Goal: Ask a question

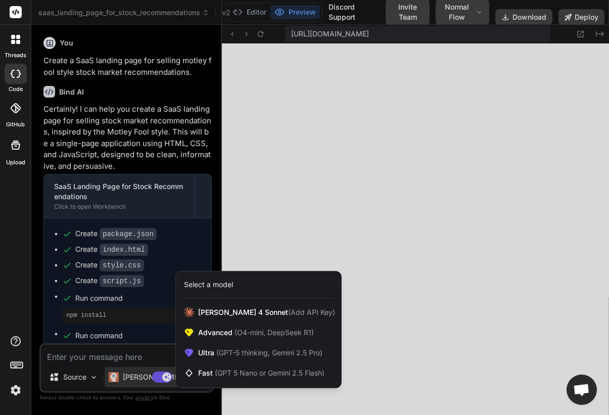
scroll to position [961, 0]
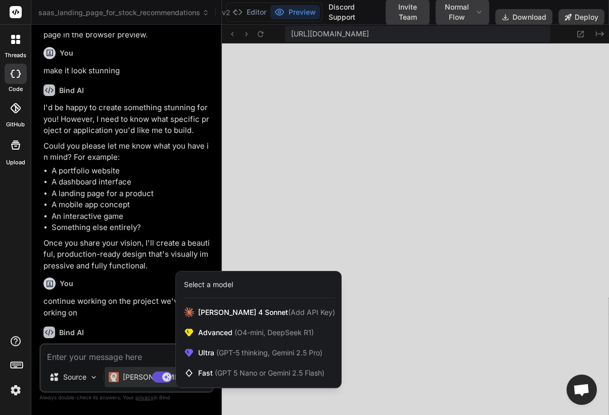
click at [145, 237] on div at bounding box center [304, 207] width 609 height 415
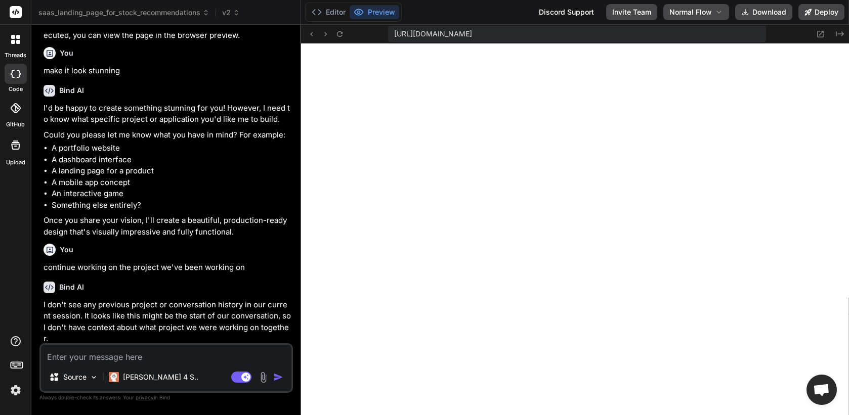
scroll to position [962, 0]
click at [244, 14] on div "saas_landing_page_for_stock_recommendations v2" at bounding box center [165, 13] width 255 height 10
click at [232, 10] on span "v2" at bounding box center [231, 13] width 18 height 10
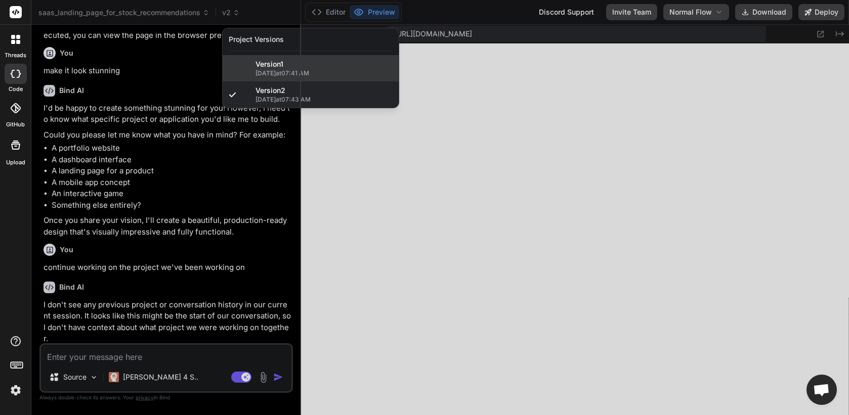
click at [280, 76] on span "[DATE] 07:41 AM" at bounding box center [323, 73] width 137 height 8
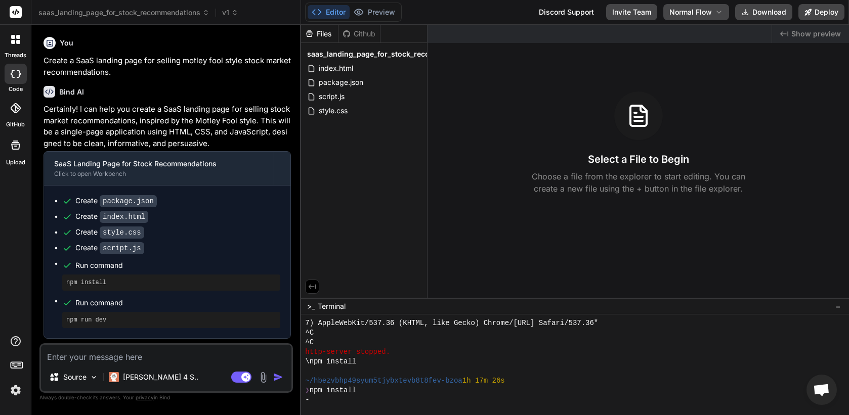
scroll to position [1038, 0]
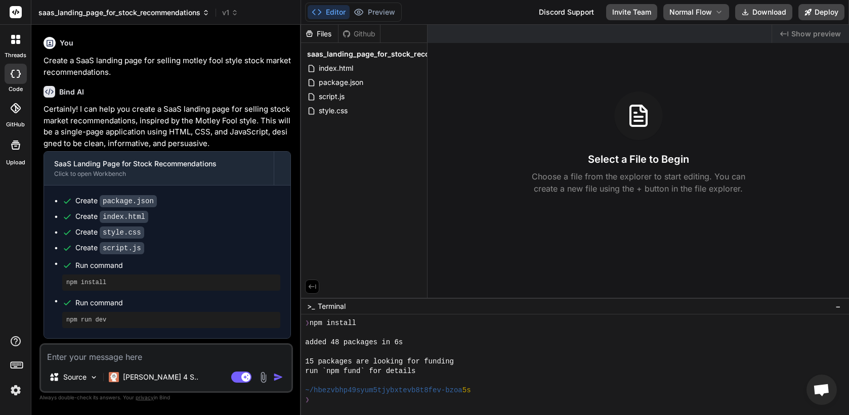
click at [90, 15] on span "saas_landing_page_for_stock_recommendations" at bounding box center [123, 13] width 171 height 10
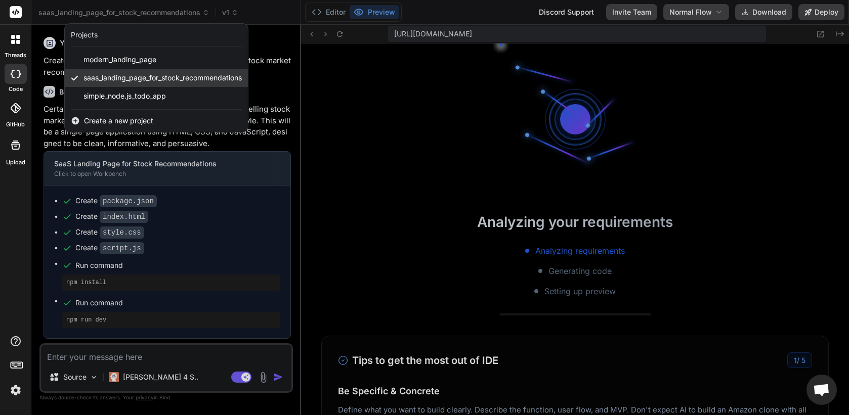
scroll to position [1336, 0]
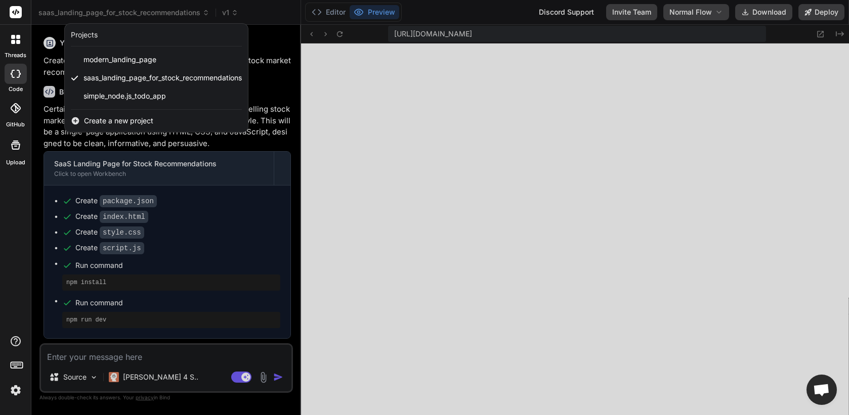
click at [112, 210] on div at bounding box center [424, 207] width 849 height 415
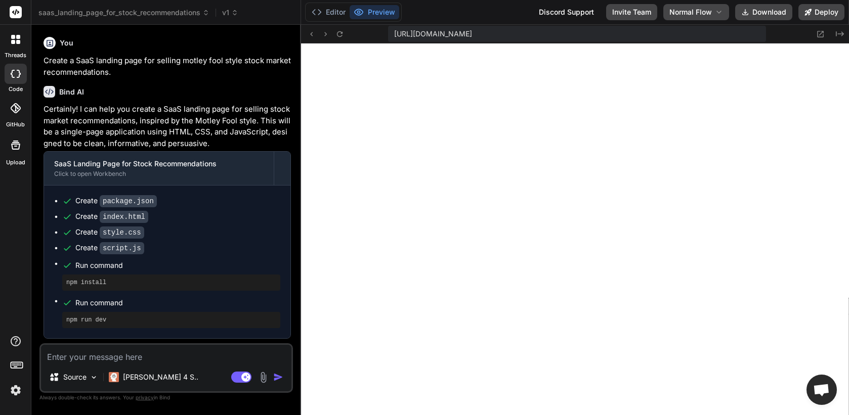
click at [14, 45] on div at bounding box center [15, 39] width 21 height 21
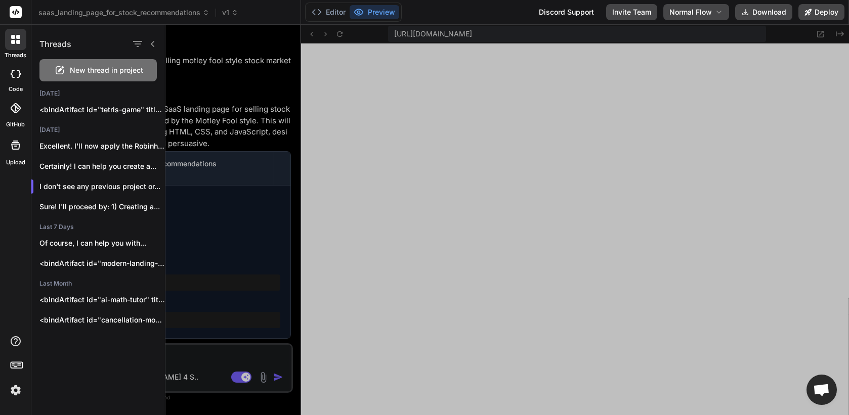
click at [108, 69] on span "New thread in project" at bounding box center [106, 70] width 73 height 10
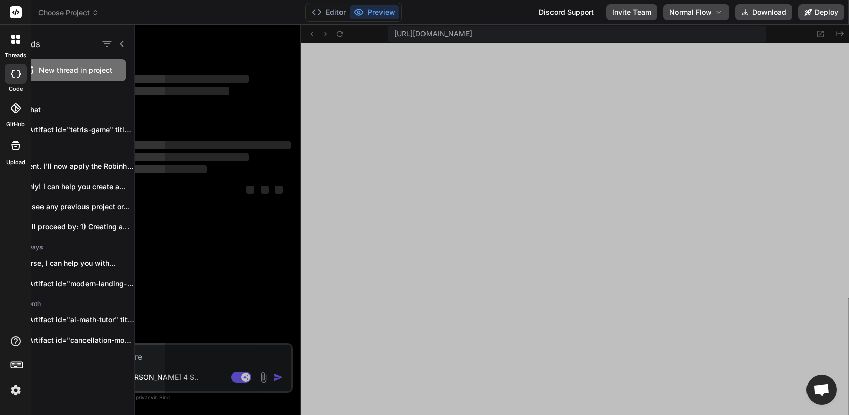
scroll to position [1384, 0]
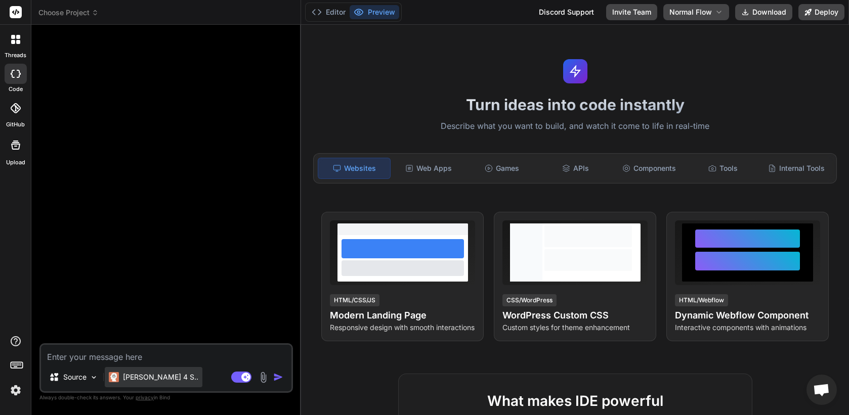
click at [139, 377] on p "[PERSON_NAME] 4 S.." at bounding box center [160, 377] width 75 height 10
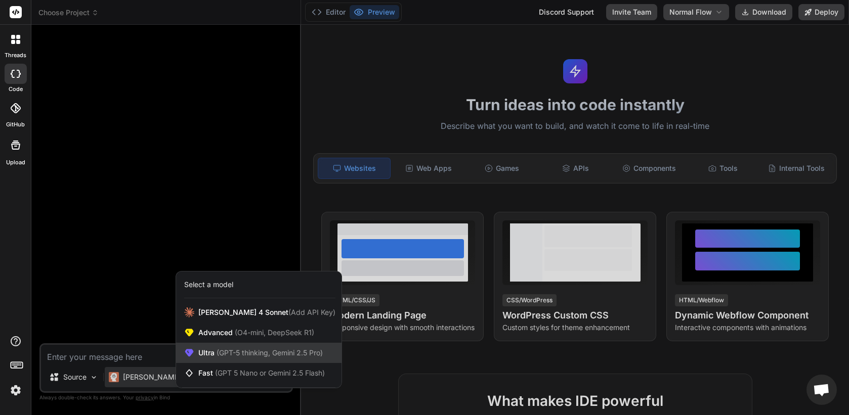
click at [216, 357] on span "Ultra (GPT-5 thinking, Gemini 2.5 Pro)" at bounding box center [260, 353] width 124 height 10
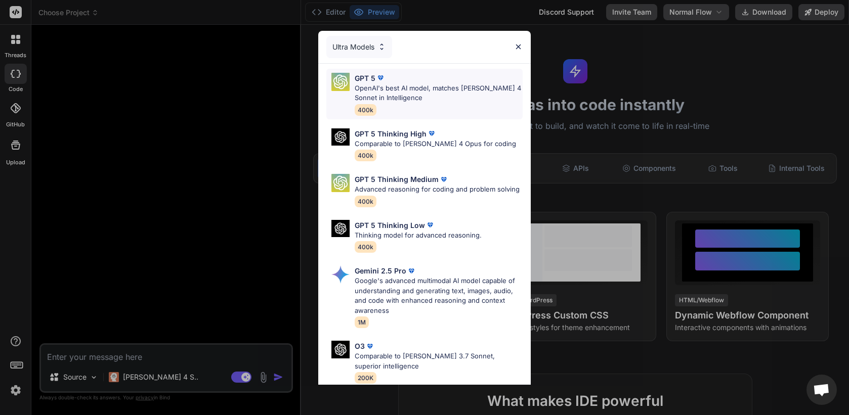
click at [447, 90] on p "OpenAI's best AI model, matches [PERSON_NAME] 4 Sonnet in Intelligence" at bounding box center [439, 93] width 168 height 20
type textarea "x"
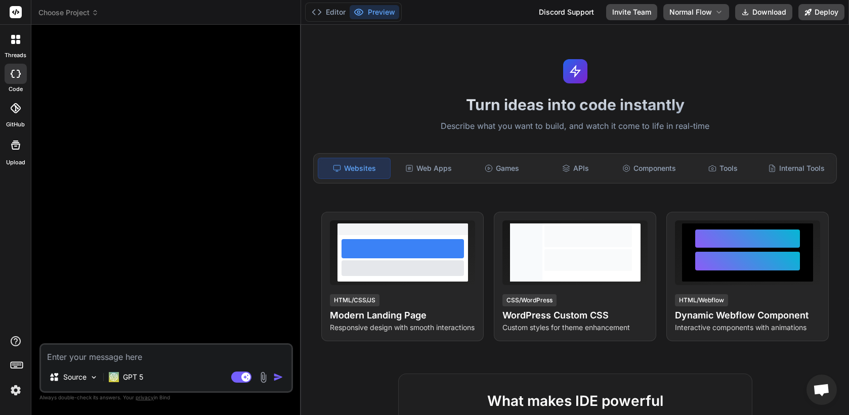
click at [207, 348] on textarea at bounding box center [166, 354] width 250 height 18
type textarea "C"
type textarea "x"
type textarea "Cr"
type textarea "x"
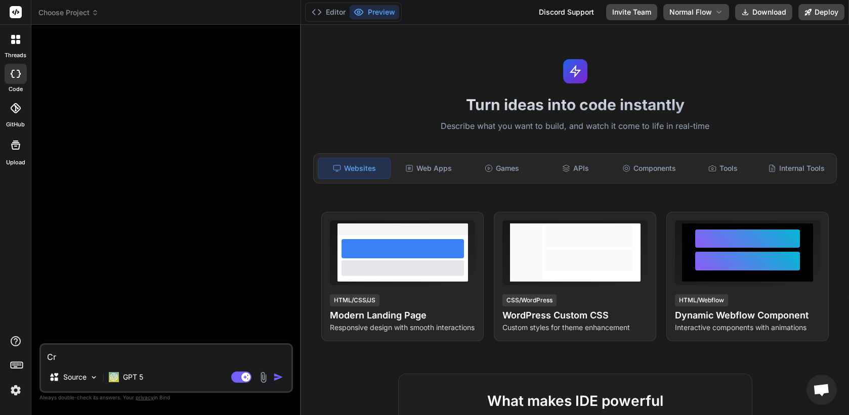
type textarea "Cre"
type textarea "x"
type textarea "Crea"
type textarea "x"
type textarea "Creat"
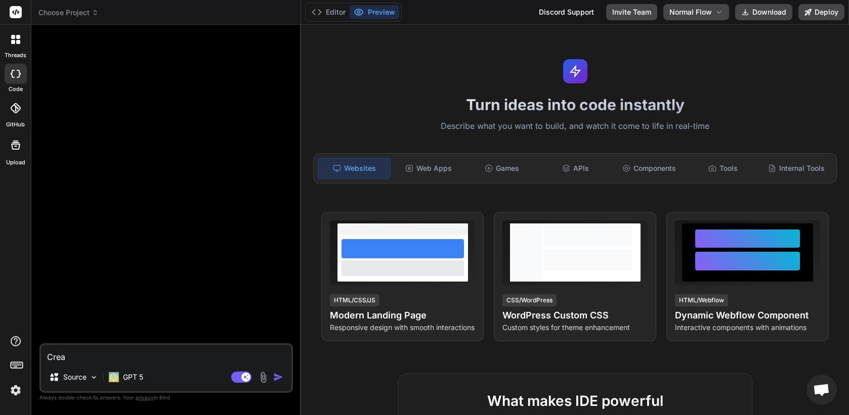
type textarea "x"
type textarea "Create"
type textarea "x"
type textarea "Create"
type textarea "x"
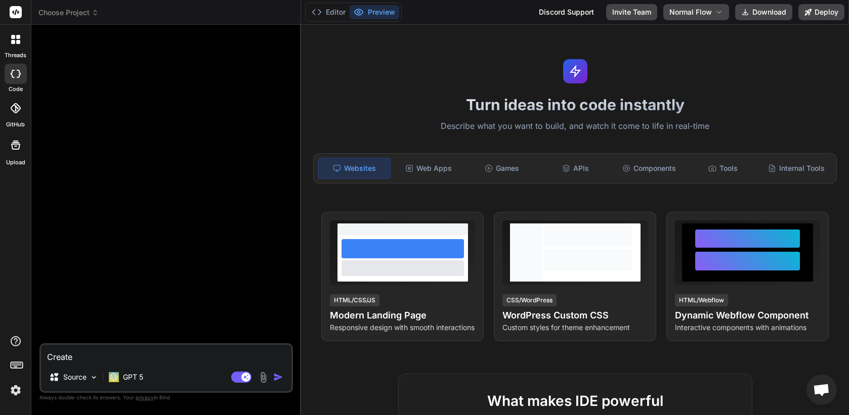
type textarea "Create a"
type textarea "x"
type textarea "Create a"
type textarea "x"
type textarea "Create a r"
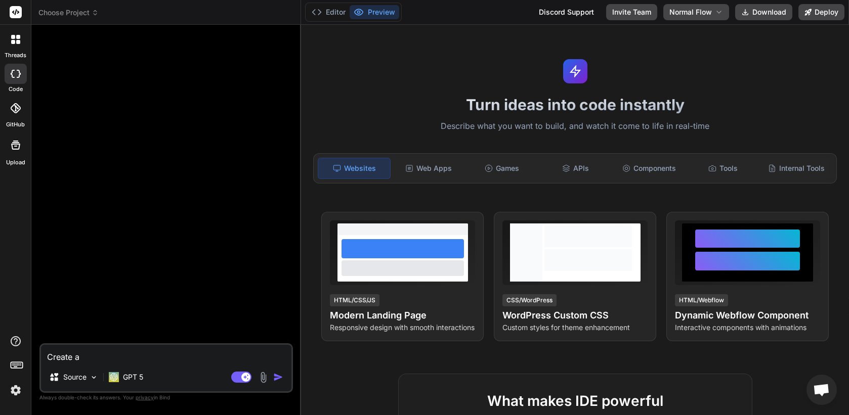
type textarea "x"
type textarea "Create a re"
type textarea "x"
type textarea "Create a rea"
type textarea "x"
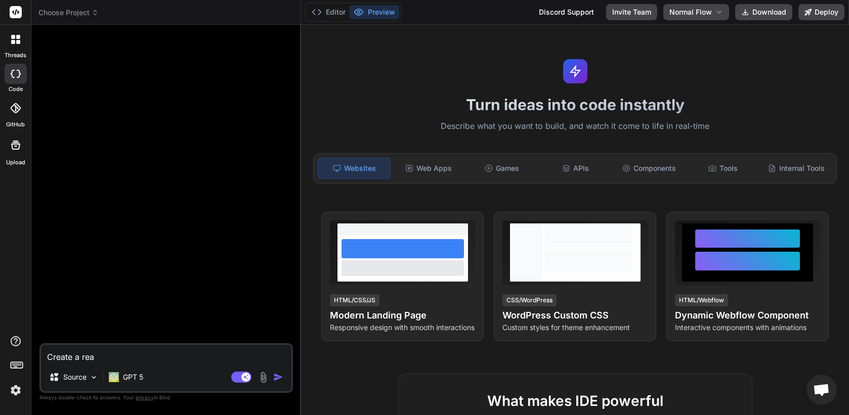
type textarea "Create a reac"
type textarea "x"
type textarea "Create a react"
type textarea "x"
type textarea "Create a react"
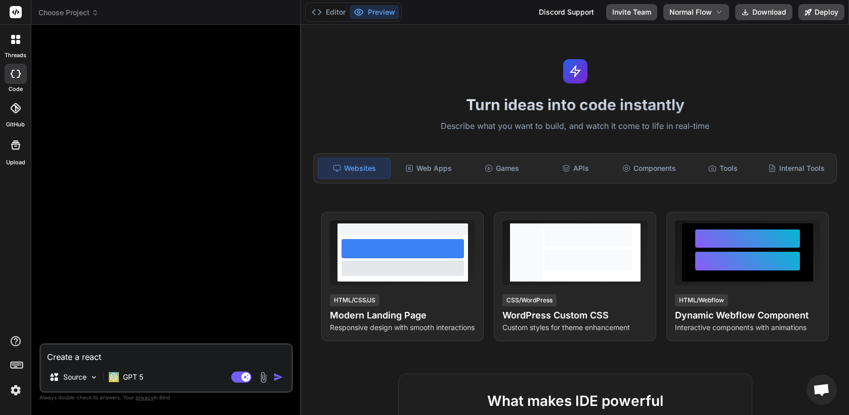
type textarea "x"
type textarea "Create a react a"
type textarea "x"
type textarea "Create a react ap"
type textarea "x"
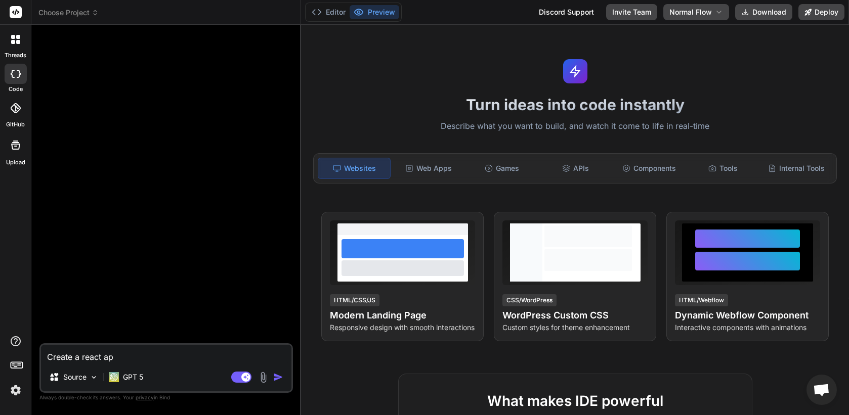
type textarea "Create a react app"
type textarea "x"
type textarea "Create a react appl"
type textarea "x"
type textarea "Create a react appli"
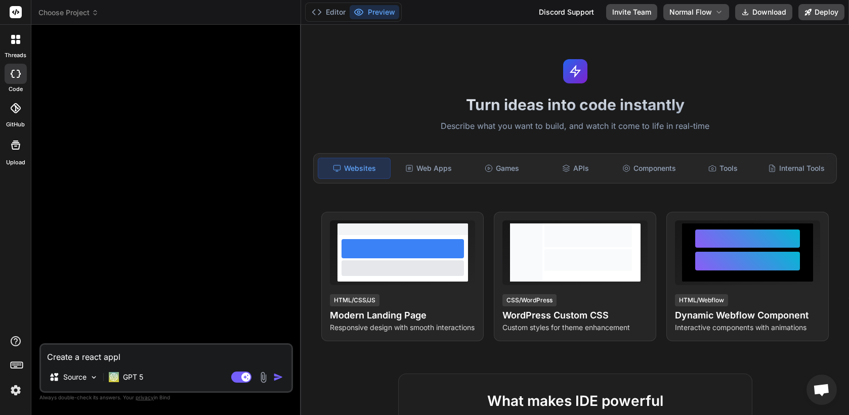
type textarea "x"
type textarea "Create a react applic"
type textarea "x"
type textarea "Create a react applica"
type textarea "x"
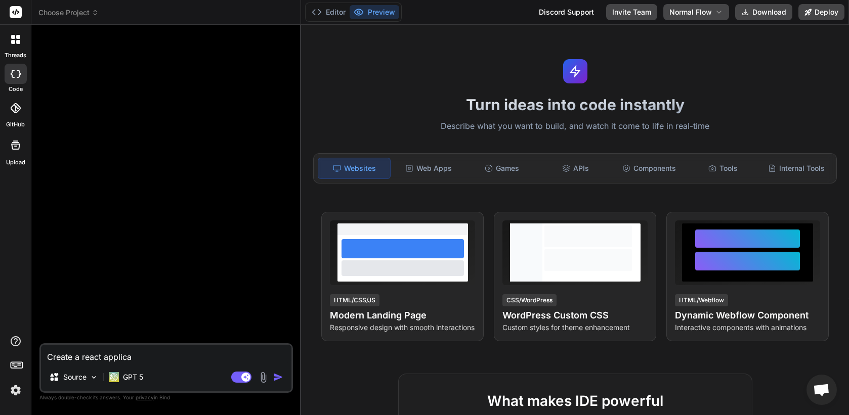
type textarea "Create a react applicat"
type textarea "x"
type textarea "Create a react applicato"
type textarea "x"
type textarea "Create a react applicaton"
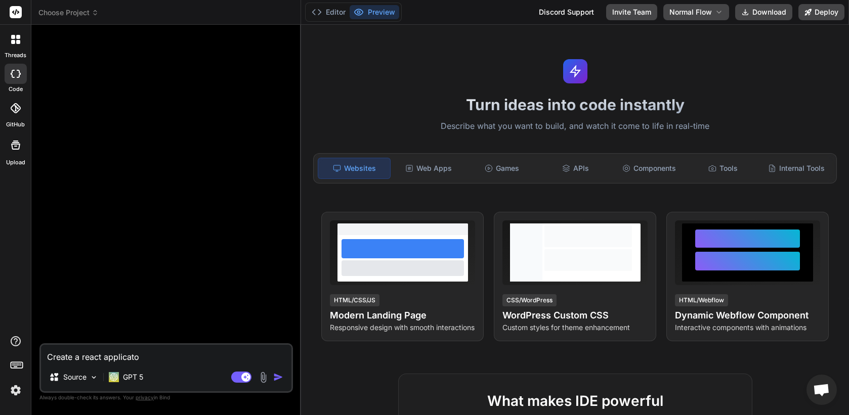
type textarea "x"
type textarea "Create a react applicato"
type textarea "x"
type textarea "Create a react applicat"
type textarea "x"
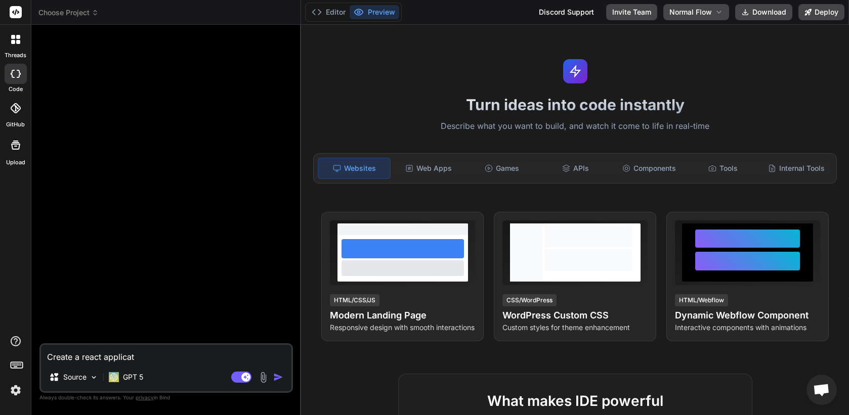
type textarea "Create a react applicati"
type textarea "x"
type textarea "Create a react applicatio"
type textarea "x"
type textarea "Create a react application"
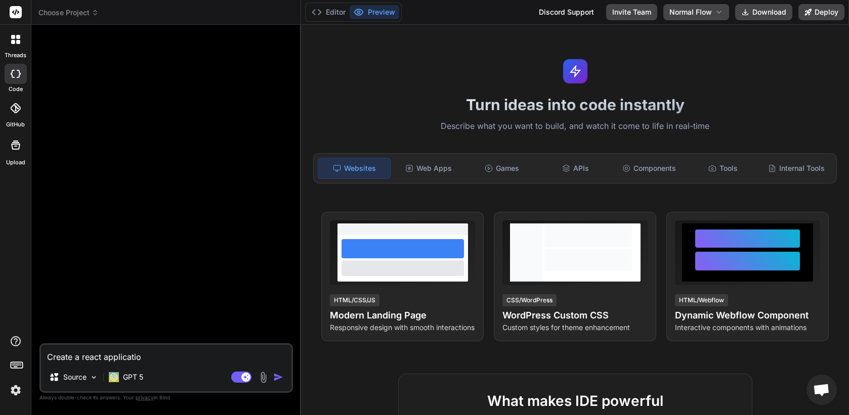
type textarea "x"
type textarea "Create a react application,"
type textarea "x"
type textarea "Create a react application,"
type textarea "x"
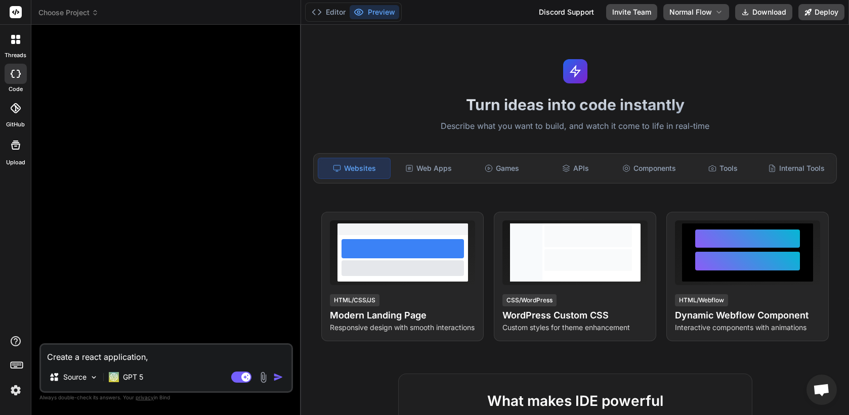
type textarea "Create a react application, w"
type textarea "x"
type textarea "Create a react application, wh"
type textarea "x"
type textarea "Create a react application, whi"
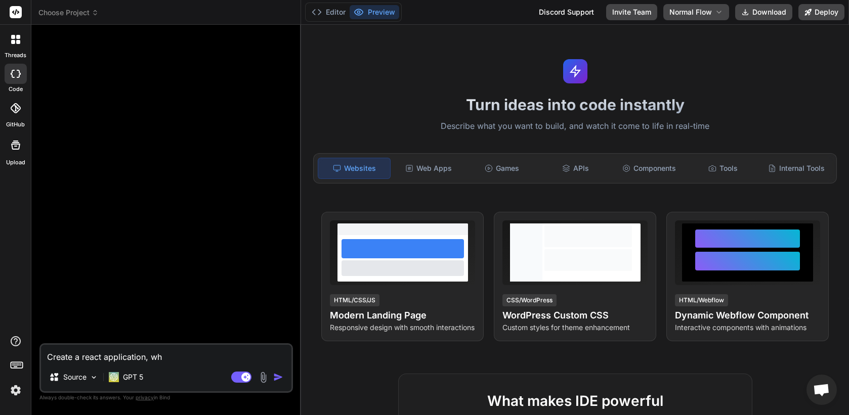
type textarea "x"
type textarea "Create a react application, whic"
type textarea "x"
type textarea "Create a react application, which"
type textarea "x"
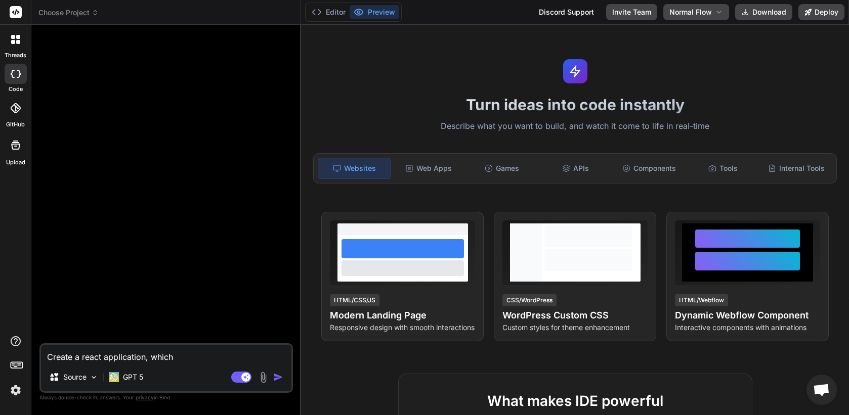
type textarea "Create a react application, whic"
type textarea "x"
type textarea "Create a react application, whi"
type textarea "x"
type textarea "Create a react application, wh"
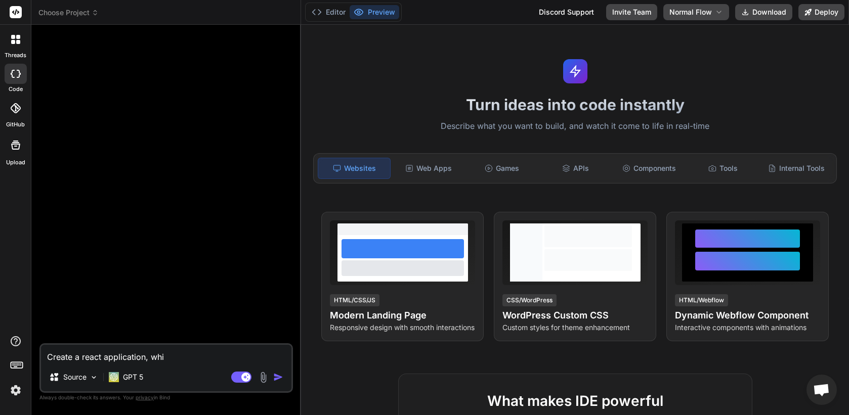
type textarea "x"
type textarea "Create a react application, whe"
type textarea "x"
type textarea "Create a react application, wher"
type textarea "x"
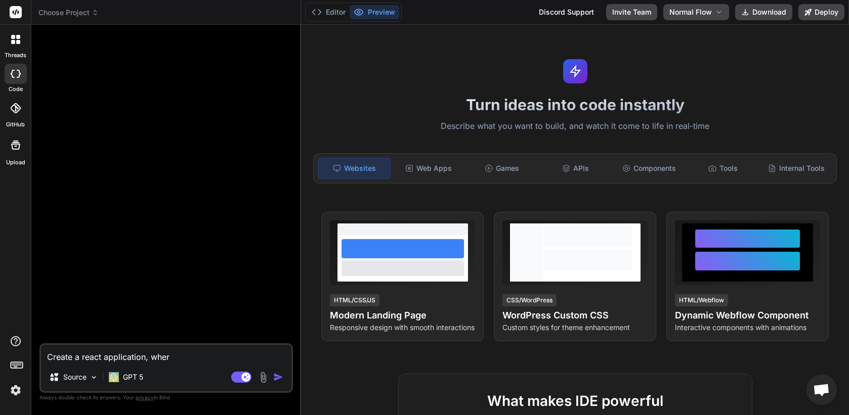
type textarea "Create a react application, where"
type textarea "x"
type textarea "Create a react application, where"
type textarea "x"
type textarea "Create a react application, where u"
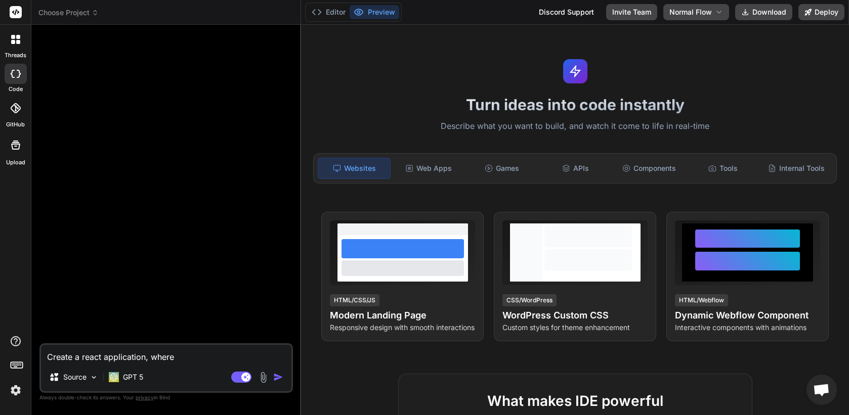
type textarea "x"
type textarea "Create a react application, where us"
type textarea "x"
type textarea "Create a react application, where use"
type textarea "x"
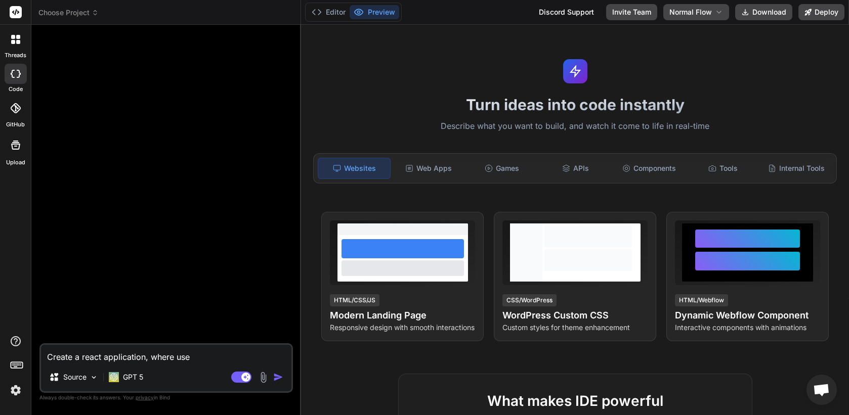
type textarea "Create a react application, where user"
type textarea "x"
type textarea "Create a react application, where users"
type textarea "x"
type textarea "Create a react application, where users"
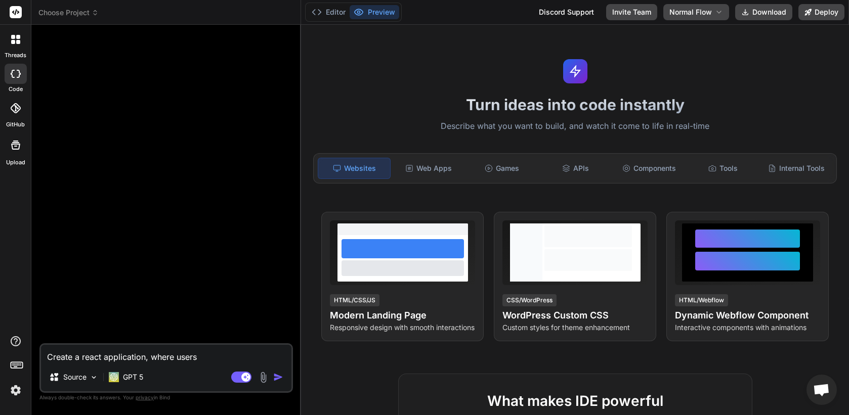
type textarea "x"
type textarea "Create a react application, where users c"
type textarea "x"
type textarea "Create a react application, where users ca"
type textarea "x"
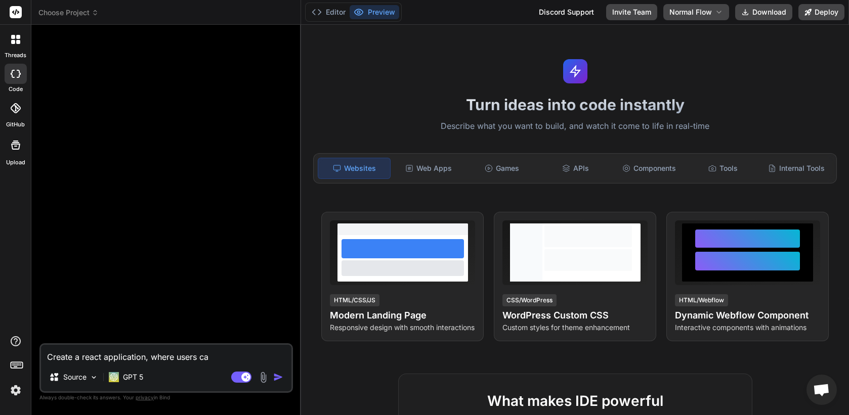
type textarea "Create a react application, where users can"
type textarea "x"
type textarea "Create a react application, where users can"
type textarea "x"
type textarea "Create a react application, where users can a"
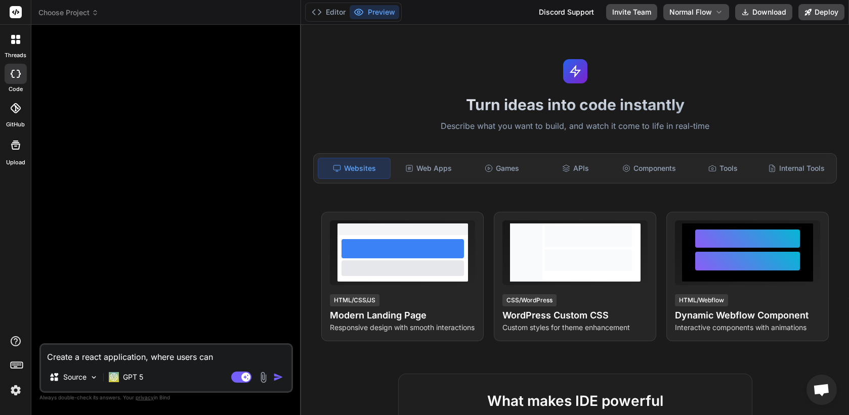
type textarea "x"
type textarea "Create a react application, where users can ad"
type textarea "x"
type textarea "Create a react application, where users can add"
type textarea "x"
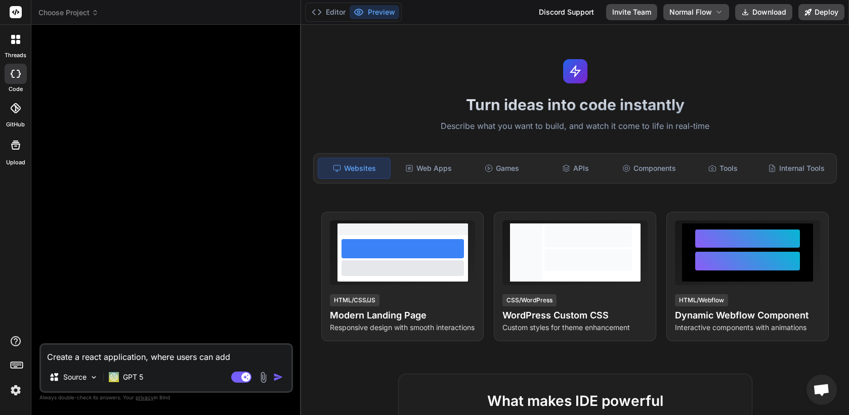
type textarea "Create a react application, where users can add"
type textarea "x"
type textarea "Create a react application, where users can add a"
type textarea "x"
type textarea "Create a react application, where users can add a"
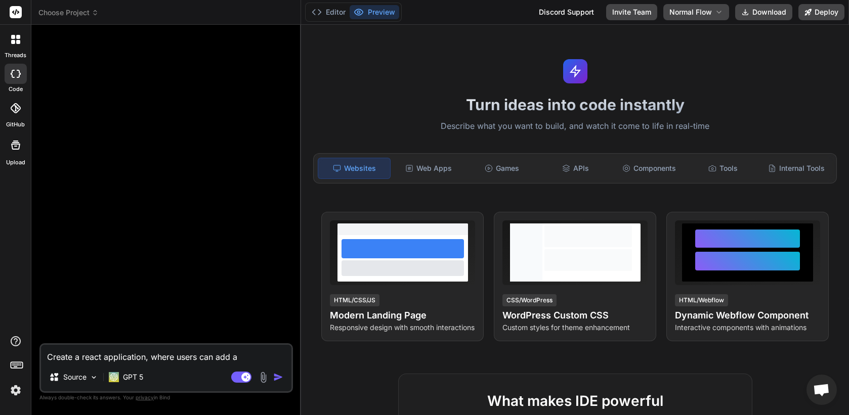
type textarea "x"
type textarea "Create a react application, where users can add a f"
type textarea "x"
type textarea "Create a react application, where users can add a fe"
type textarea "x"
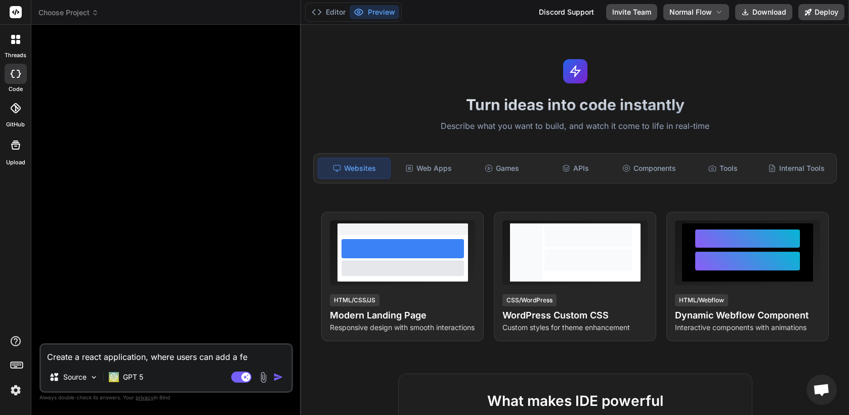
type textarea "Create a react application, where users can add a fea"
type textarea "x"
type textarea "Create a react application, where users can add a feat"
type textarea "x"
type textarea "Create a react application, where users can add a featu"
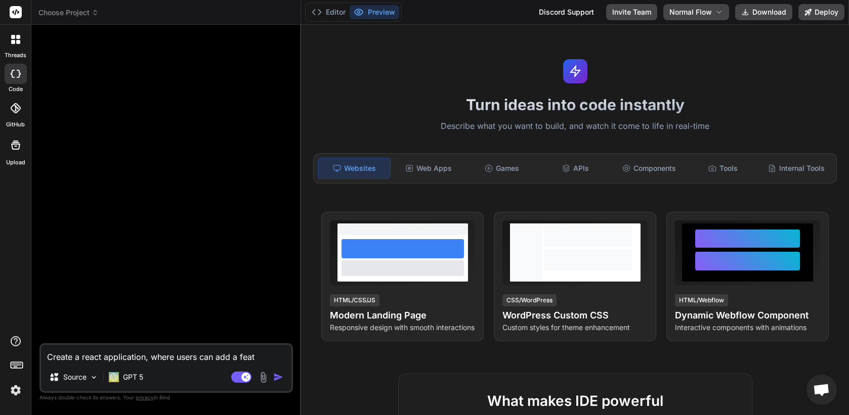
type textarea "x"
type textarea "Create a react application, where users can add a featur"
type textarea "x"
type textarea "Create a react application, where users can add a feature"
type textarea "x"
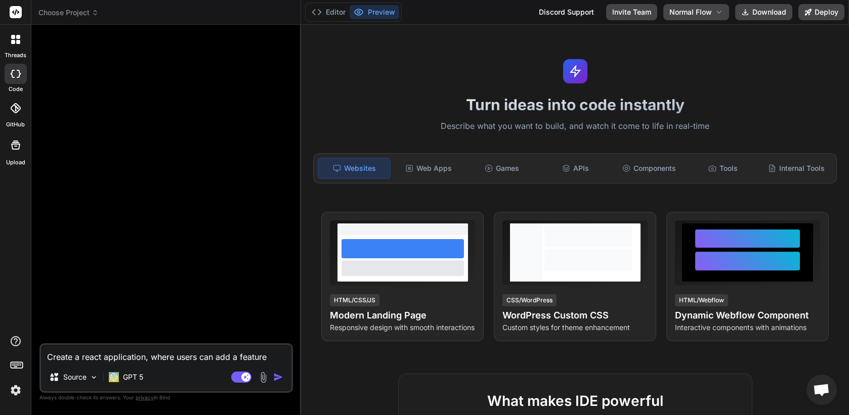
type textarea "Create a react application, where users can add a feature"
type textarea "x"
type textarea "Create a react application, where users can add a feature r"
type textarea "x"
type textarea "Create a react application, where users can add a feature re"
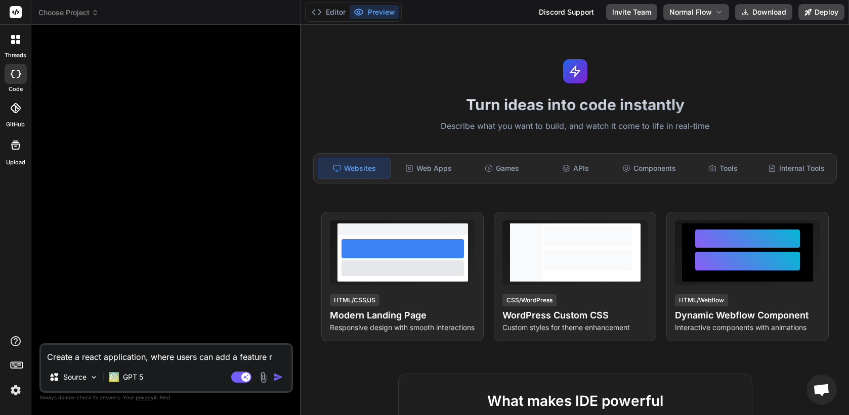
type textarea "x"
type textarea "Create a react application, where users can add a feature req"
type textarea "x"
type textarea "Create a react application, where users can add a feature requ"
type textarea "x"
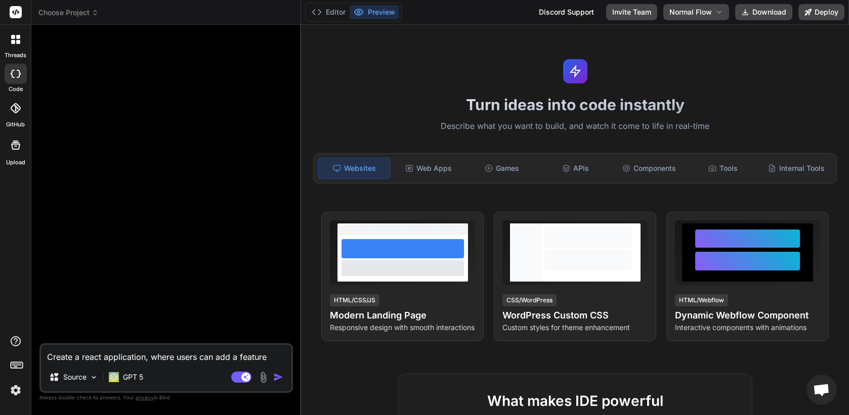
type textarea "Create a react application, where users can add a feature reque"
type textarea "x"
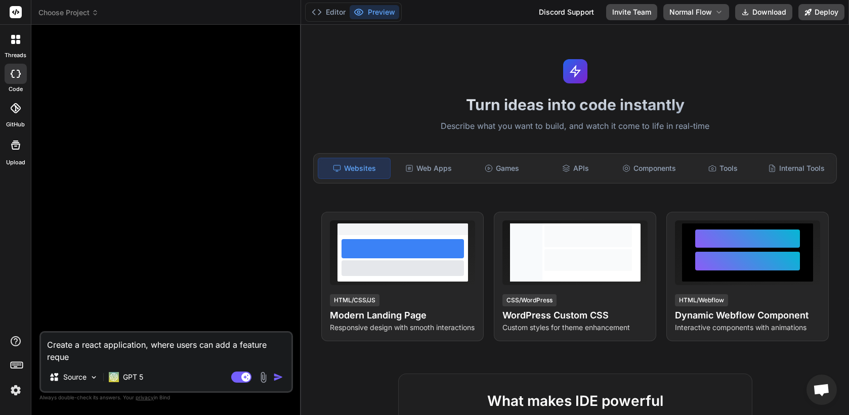
type textarea "Create a react application, where users can add a feature reques"
type textarea "x"
type textarea "Create a react application, where users can add a feature request"
type textarea "x"
type textarea "Create a react application, where users can add a feature request,"
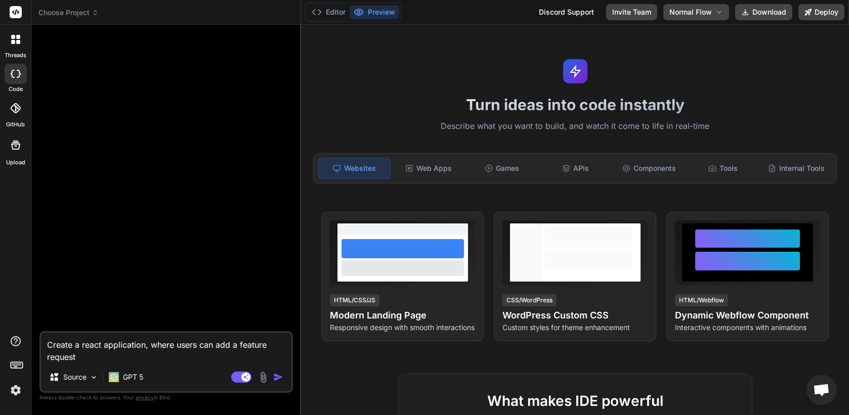
type textarea "x"
type textarea "Create a react application, where users can add a feature request,"
type textarea "x"
type textarea "Create a react application, where users can add a feature request, a"
type textarea "x"
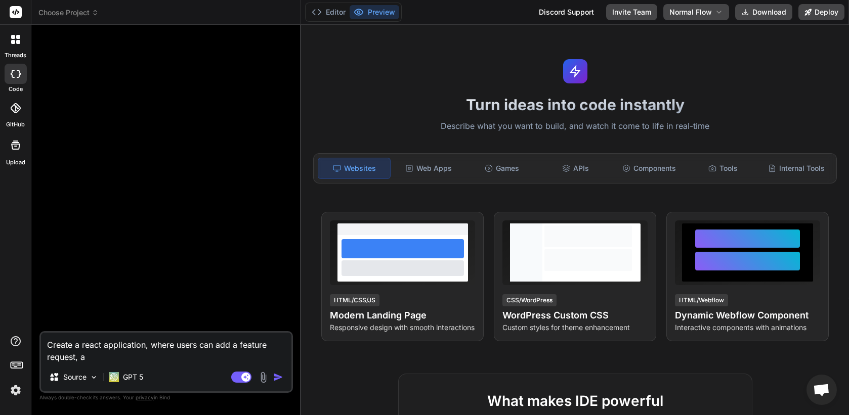
type textarea "Create a react application, where users can add a feature request,"
type textarea "x"
type textarea "Create a react application, where users can add a feature request, w"
type textarea "x"
type textarea "Create a react application, where users can add a feature request, wi"
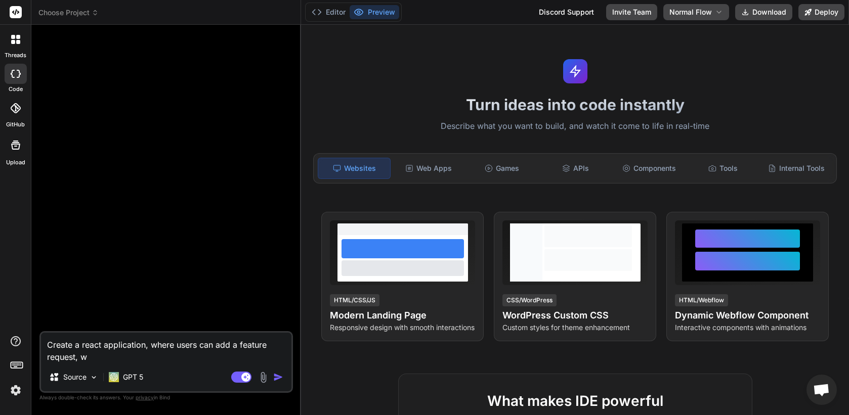
type textarea "x"
type textarea "Create a react application, where users can add a feature request, wit"
type textarea "x"
type textarea "Create a react application, where users can add a feature request, with"
type textarea "x"
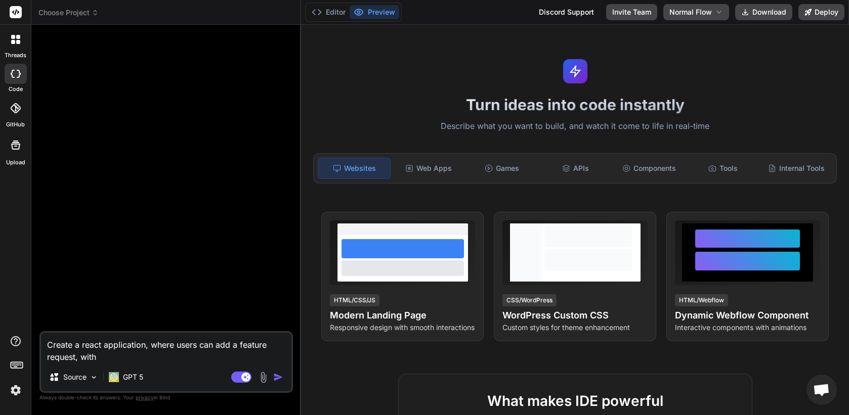
type textarea "Create a react application, where users can add a feature request, with"
type textarea "x"
type textarea "Create a react application, where users can add a feature request, with d"
type textarea "x"
type textarea "Create a react application, where users can add a feature request, with de"
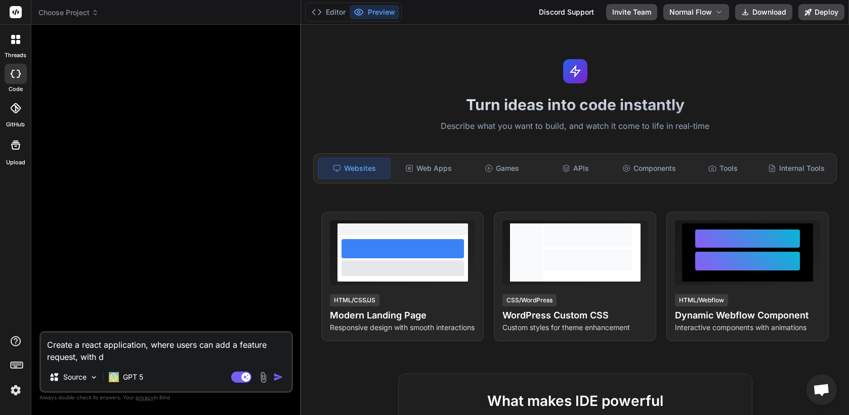
type textarea "x"
type textarea "Create a react application, where users can add a feature request, with det"
type textarea "x"
type textarea "Create a react application, where users can add a feature request, with deta"
type textarea "x"
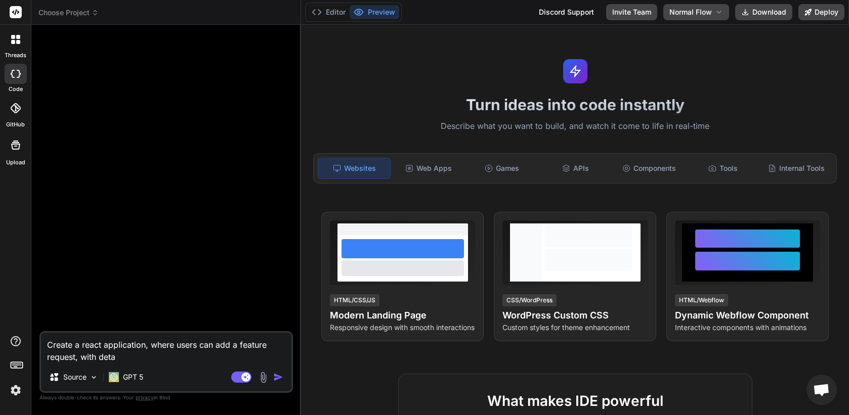
type textarea "Create a react application, where users can add a feature request, with detai"
type textarea "x"
type textarea "Create a react application, where users can add a feature request, with detail"
type textarea "x"
type textarea "Create a react application, where users can add a feature request, with details"
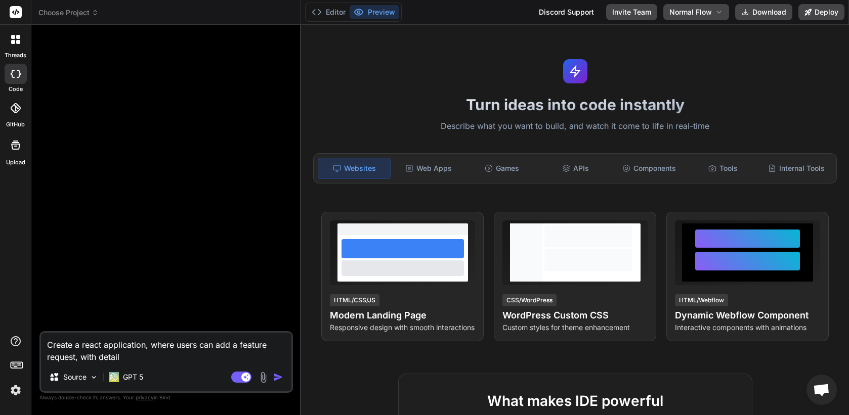
type textarea "x"
type textarea "Create a react application, where users can add a feature request, with details,"
type textarea "x"
type textarea "Create a react application, where users can add a feature request, with details,"
type textarea "x"
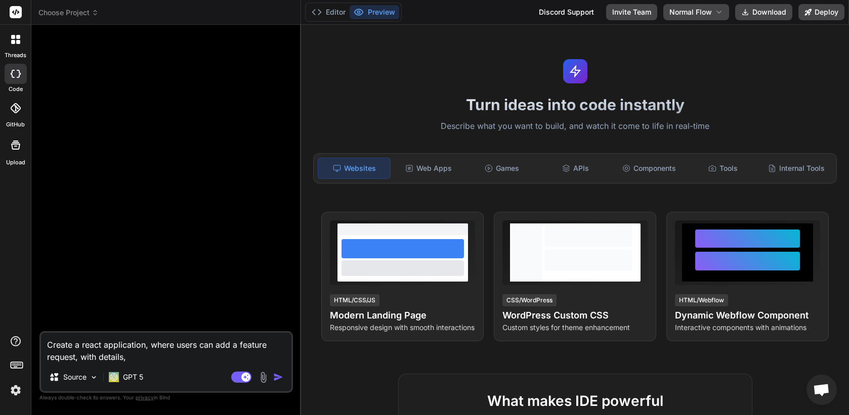
type textarea "Create a react application, where users can add a feature request, with details…"
type textarea "x"
type textarea "Create a react application, where users can add a feature request, with details…"
type textarea "x"
type textarea "Create a react application, where users can add a feature request, with details…"
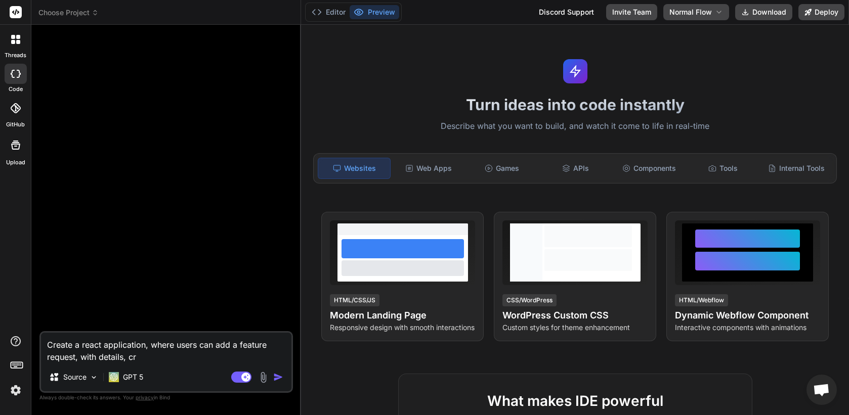
type textarea "x"
type textarea "Create a react application, where users can add a feature request, with details…"
type textarea "x"
type textarea "Create a react application, where users can add a feature request, with details…"
type textarea "x"
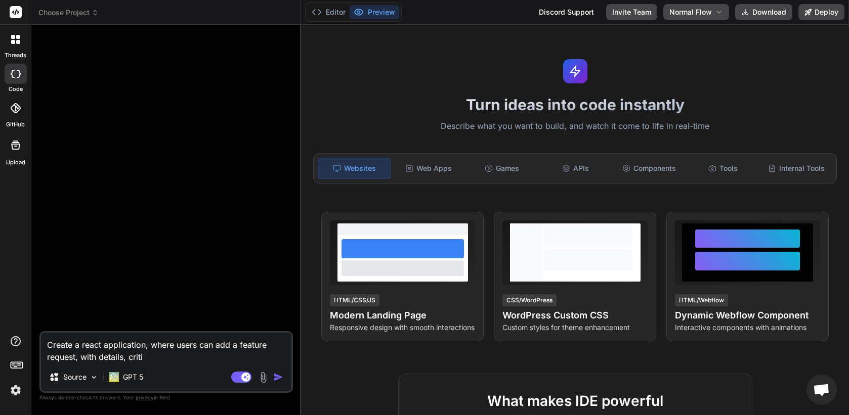
type textarea "Create a react application, where users can add a feature request, with details…"
type textarea "x"
type textarea "Create a react application, where users can add a feature request, with details…"
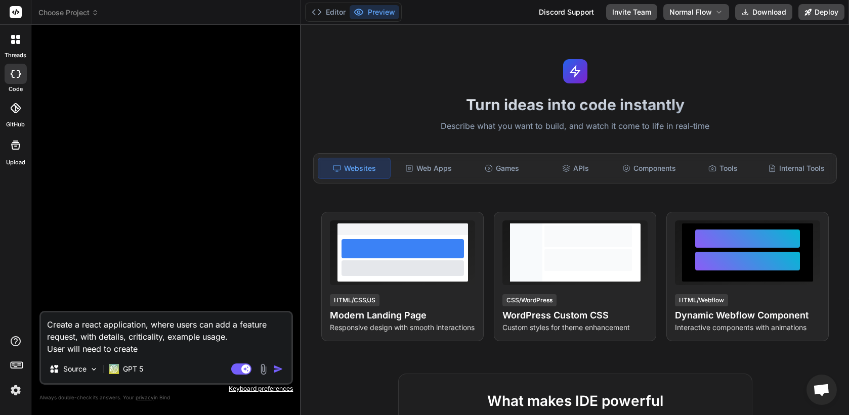
click at [130, 349] on textarea "Create a react application, where users can add a feature request, with details…" at bounding box center [166, 334] width 250 height 42
click at [129, 348] on textarea "Create a react application, where users can add a feature request, with details…" at bounding box center [166, 334] width 250 height 42
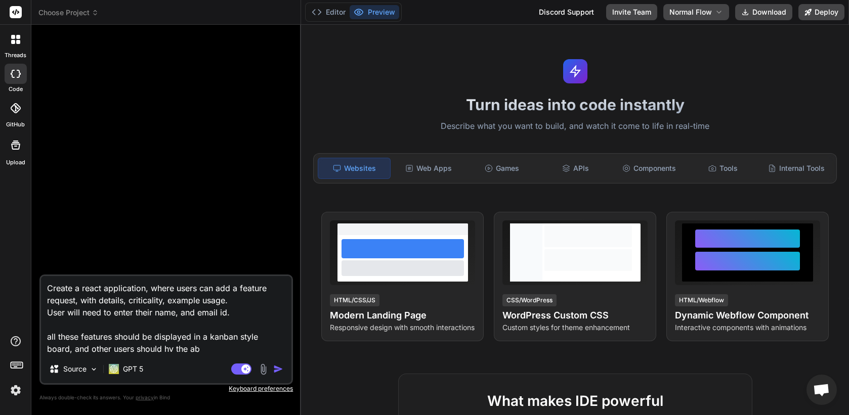
click at [271, 336] on textarea "Create a react application, where users can add a feature request, with details…" at bounding box center [166, 315] width 250 height 79
click at [270, 349] on textarea "Create a react application, where users can add a feature request, with details…" at bounding box center [166, 315] width 250 height 79
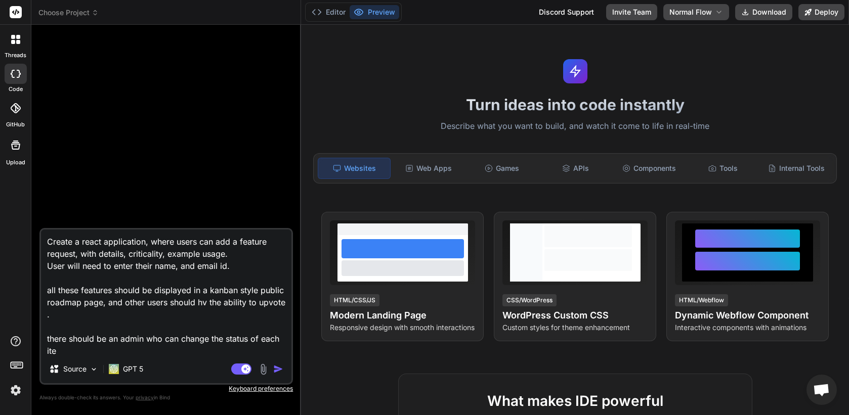
scroll to position [1, 0]
click at [134, 346] on textarea "Create a react application, where users can add a feature request, with details…" at bounding box center [166, 292] width 250 height 125
click at [171, 346] on textarea "Create a react application, where users can add a feature request, with details…" at bounding box center [166, 292] width 250 height 125
click at [273, 348] on textarea "Create a react application, where users can add a feature request, with details…" at bounding box center [166, 292] width 250 height 125
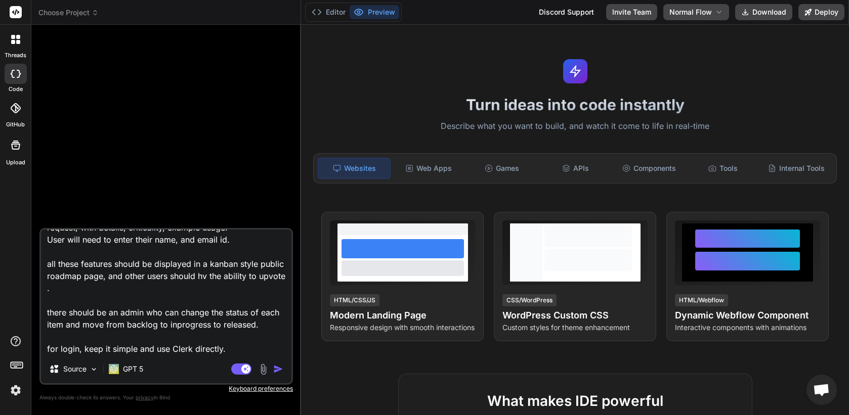
drag, startPoint x: 194, startPoint y: 288, endPoint x: 207, endPoint y: 292, distance: 13.8
click at [194, 288] on textarea "Create a react application, where users can add a feature request, with details…" at bounding box center [166, 292] width 250 height 125
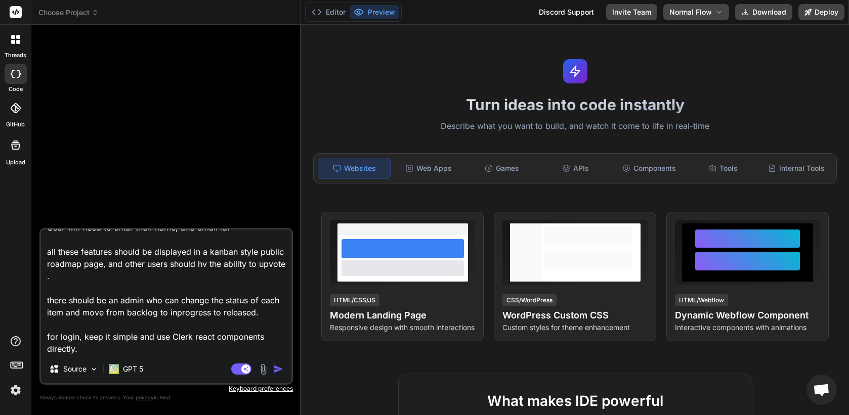
click at [202, 292] on textarea "Create a react application, where users can add a feature request, with details…" at bounding box center [166, 292] width 250 height 125
click at [191, 309] on textarea "Create a react application, where users can add a feature request, with details…" at bounding box center [166, 292] width 250 height 125
click at [183, 298] on textarea "Create a react application, where users can add a feature request, with details…" at bounding box center [166, 292] width 250 height 125
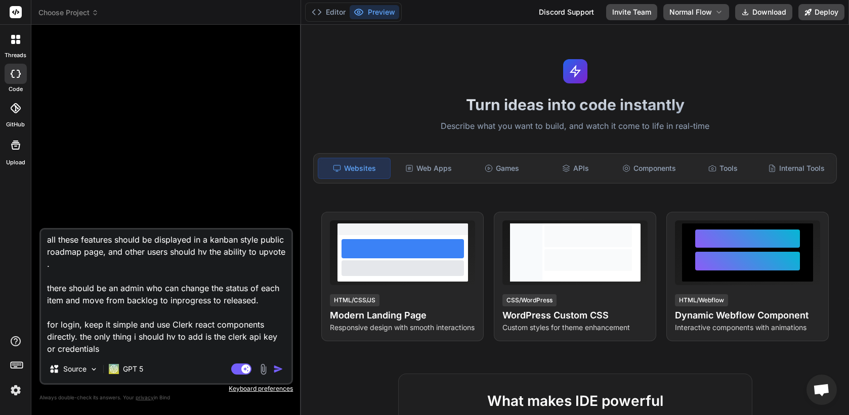
scroll to position [0, 0]
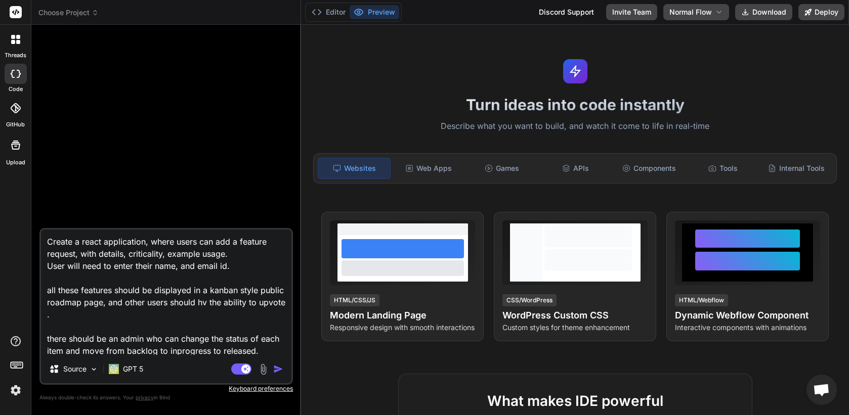
click at [174, 347] on textarea "Create a react application, where users can add a feature request, with details…" at bounding box center [166, 292] width 250 height 125
click at [278, 369] on img "button" at bounding box center [278, 369] width 10 height 10
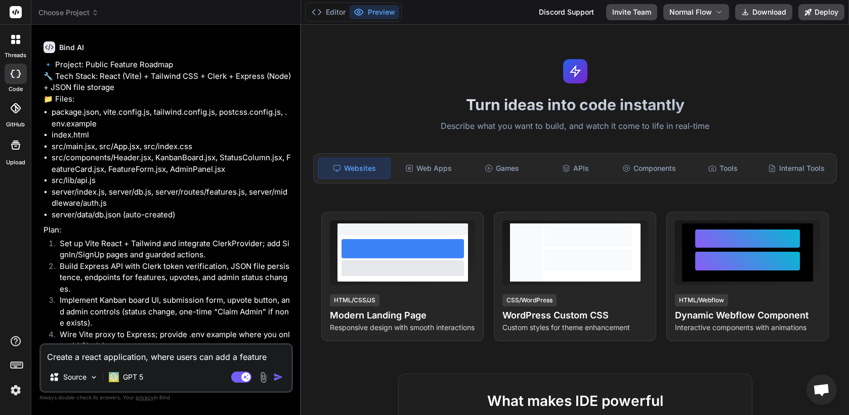
scroll to position [161, 0]
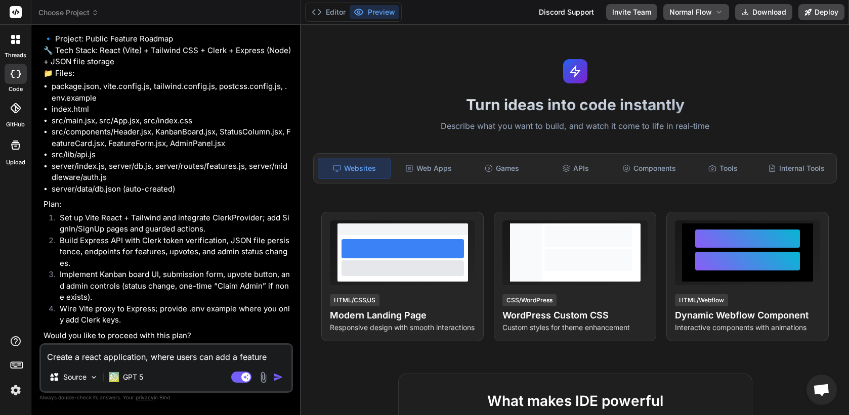
click at [191, 363] on div "Create a react application, where users can add a feature request, with details…" at bounding box center [165, 368] width 253 height 50
click at [191, 363] on textarea "Create a react application, where users can add a feature request, with details…" at bounding box center [166, 354] width 250 height 18
click at [206, 355] on textarea "yes" at bounding box center [166, 354] width 250 height 18
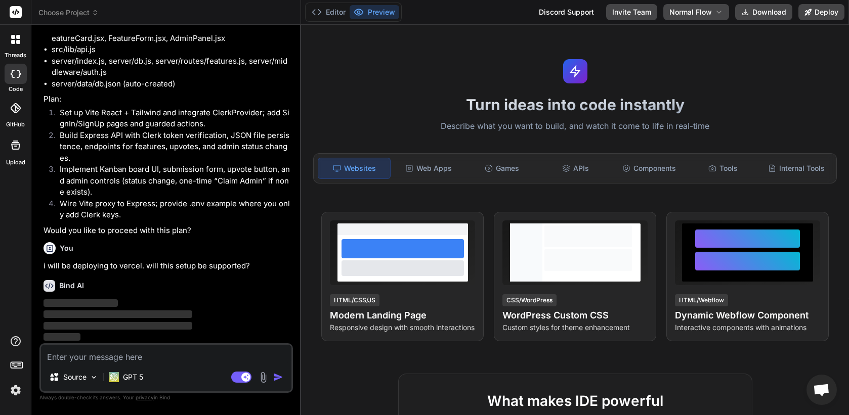
scroll to position [266, 0]
click at [126, 379] on p "GPT 5" at bounding box center [133, 377] width 20 height 10
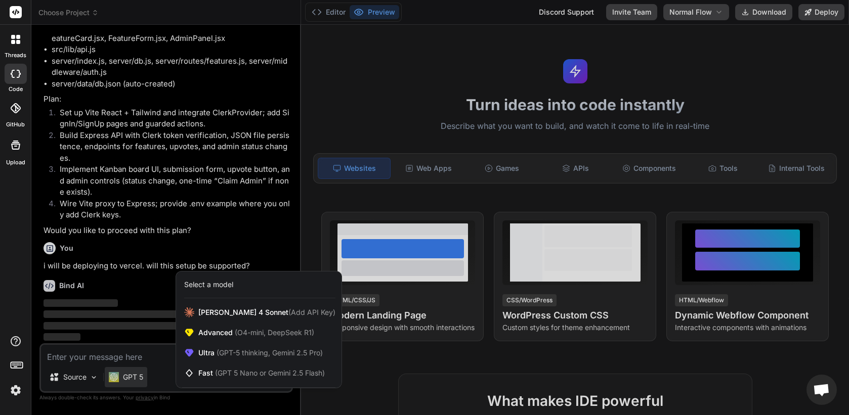
click at [128, 313] on div at bounding box center [424, 207] width 849 height 415
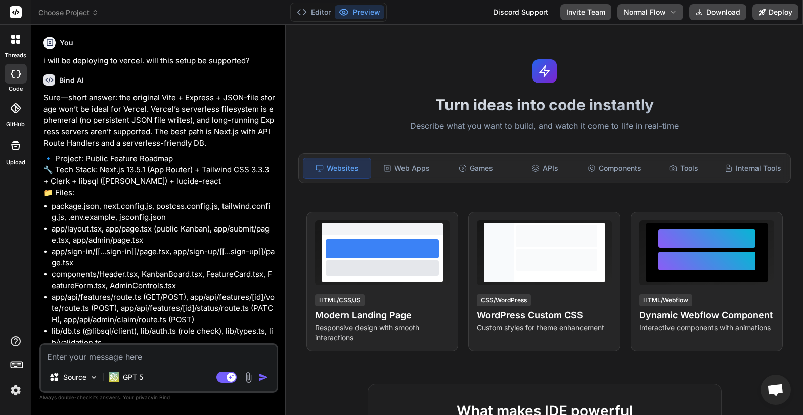
scroll to position [648, 0]
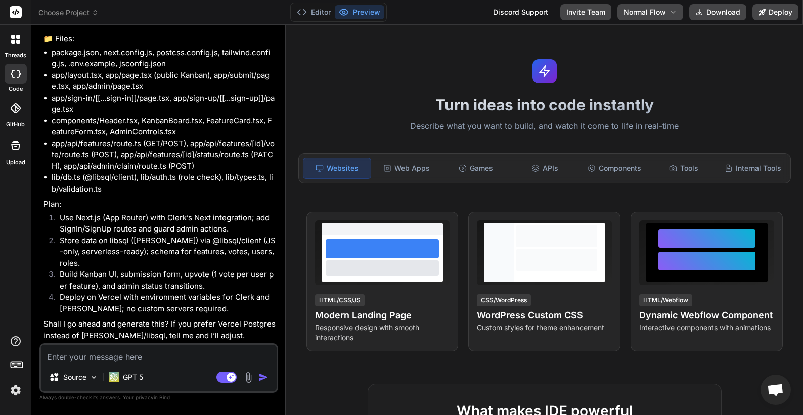
click at [202, 355] on textarea at bounding box center [159, 354] width 236 height 18
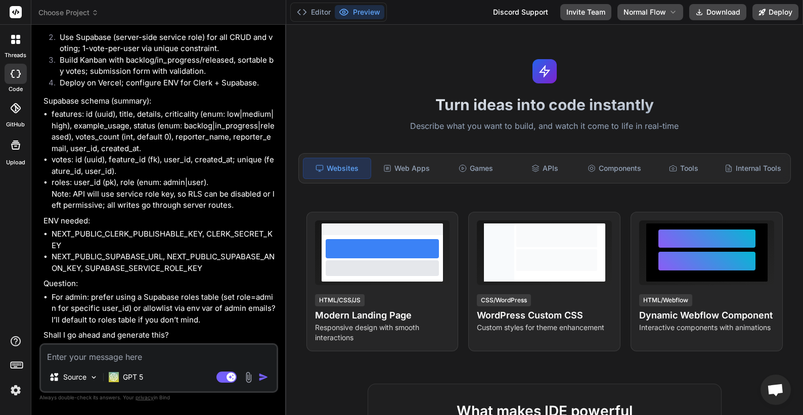
scroll to position [1305, 0]
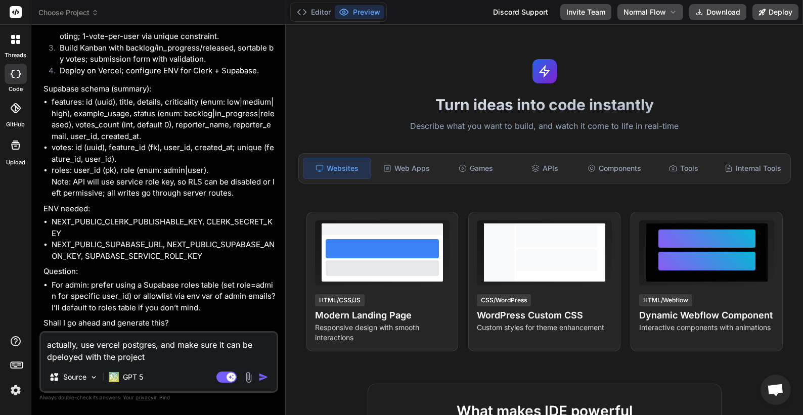
click at [56, 354] on textarea "actually, use vercel postgres, and make sure it can be dpeloyed with the project" at bounding box center [159, 348] width 236 height 30
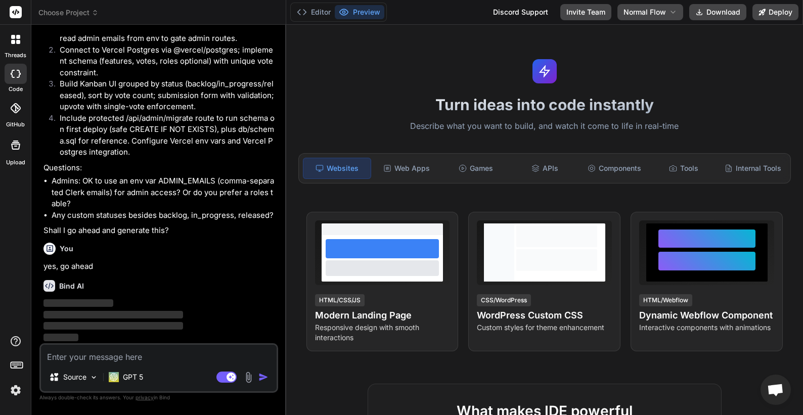
scroll to position [1994, 0]
click at [11, 389] on img at bounding box center [15, 390] width 17 height 17
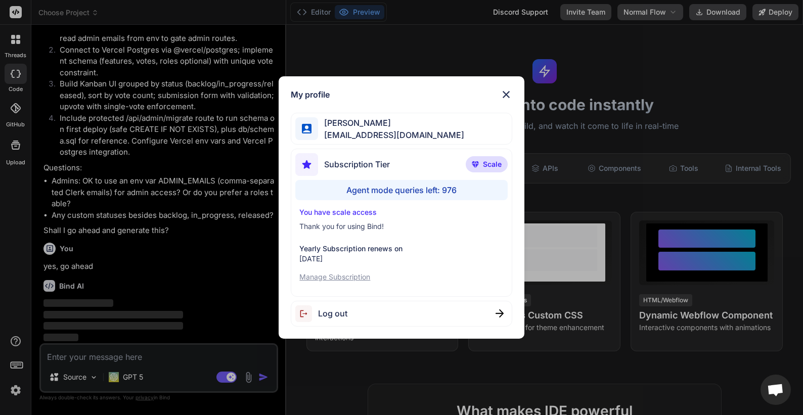
click at [141, 236] on div "My profile [PERSON_NAME] zakma [EMAIL_ADDRESS][DOMAIN_NAME] Subscription Tier S…" at bounding box center [401, 207] width 803 height 415
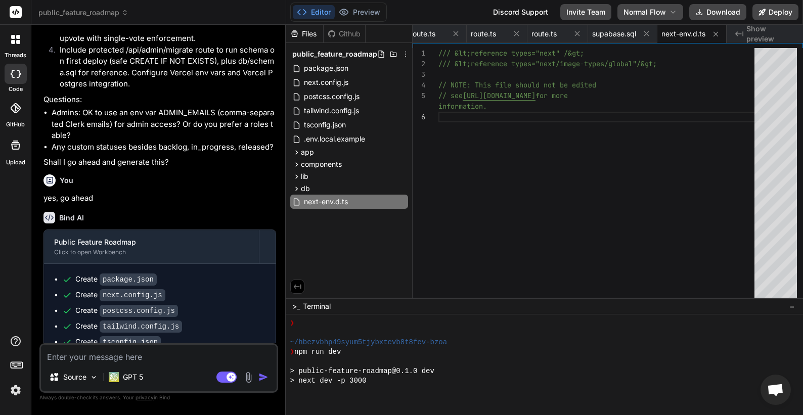
scroll to position [1768, 0]
